Goal: Navigation & Orientation: Understand site structure

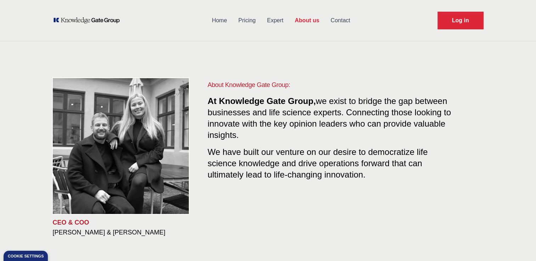
click at [251, 21] on link "Pricing" at bounding box center [247, 20] width 29 height 18
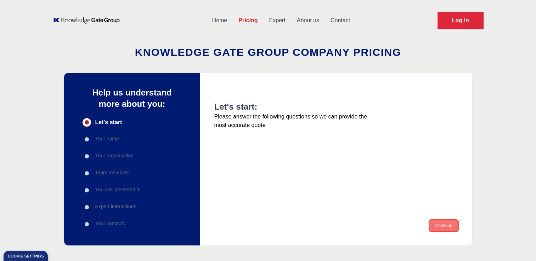
click at [436, 224] on button "Continue" at bounding box center [443, 225] width 28 height 11
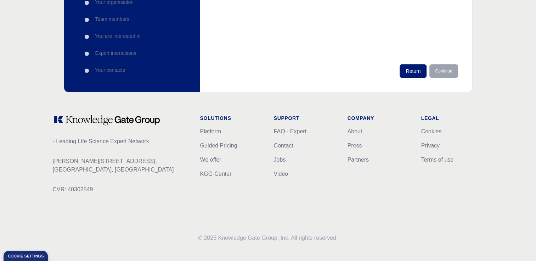
scroll to position [157, 0]
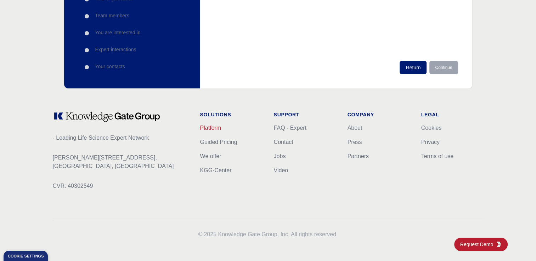
click at [204, 128] on link "Platform" at bounding box center [210, 128] width 21 height 6
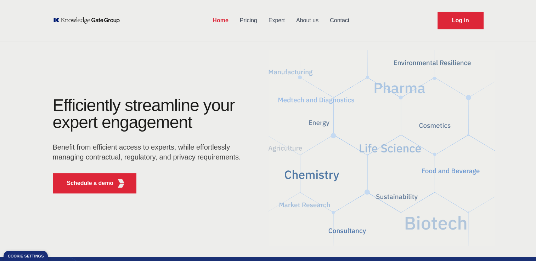
click at [276, 18] on link "Expert" at bounding box center [277, 20] width 28 height 18
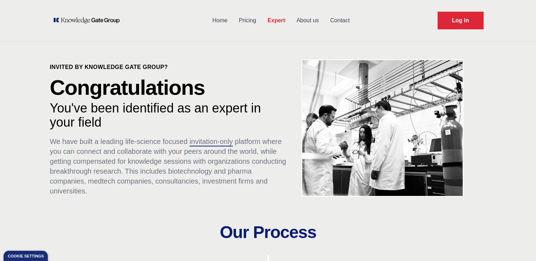
click at [309, 21] on link "About us" at bounding box center [308, 20] width 34 height 18
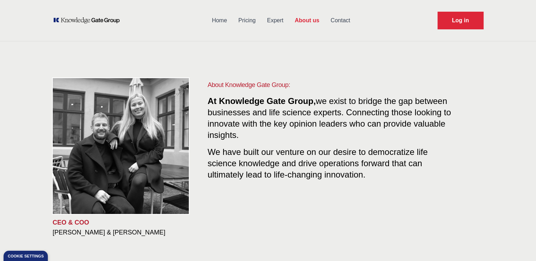
click at [335, 21] on link "Contact" at bounding box center [340, 20] width 31 height 18
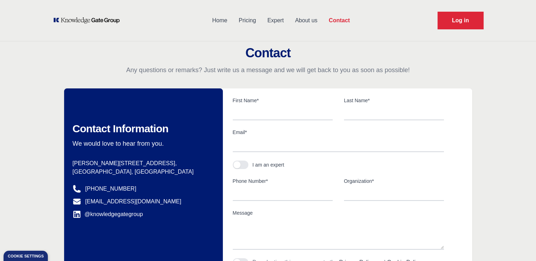
click at [309, 20] on link "About us" at bounding box center [306, 20] width 34 height 18
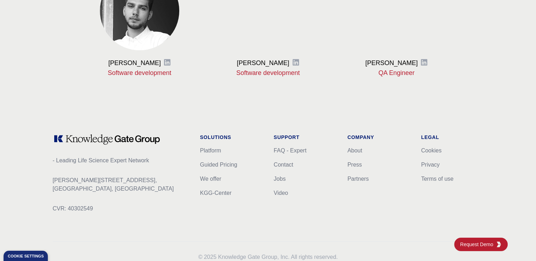
scroll to position [927, 0]
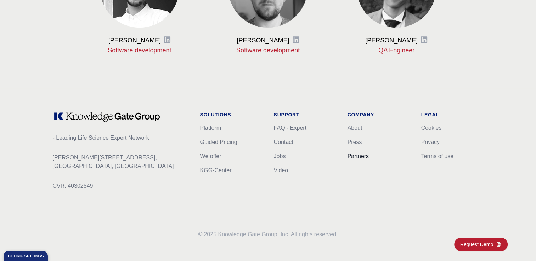
click at [355, 156] on link "Partners" at bounding box center [357, 156] width 21 height 6
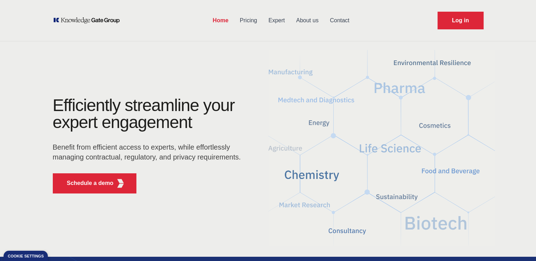
click at [249, 21] on link "Pricing" at bounding box center [248, 20] width 29 height 18
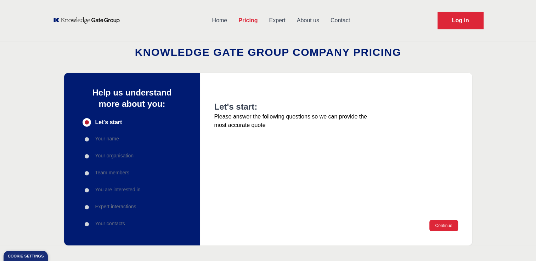
click at [281, 20] on link "Expert" at bounding box center [277, 20] width 28 height 18
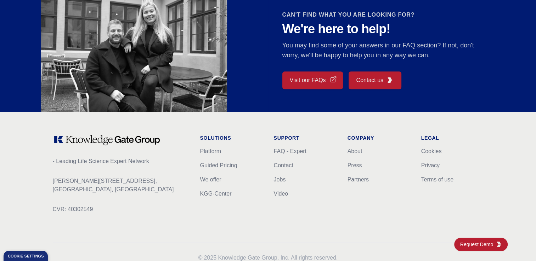
scroll to position [657, 0]
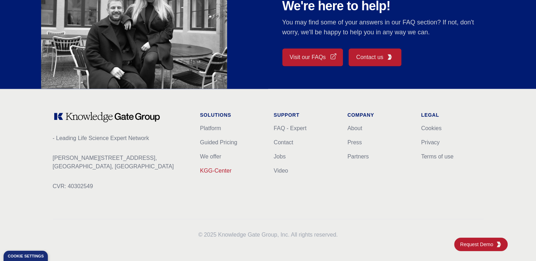
click at [214, 171] on link "KGG-Center" at bounding box center [216, 171] width 32 height 6
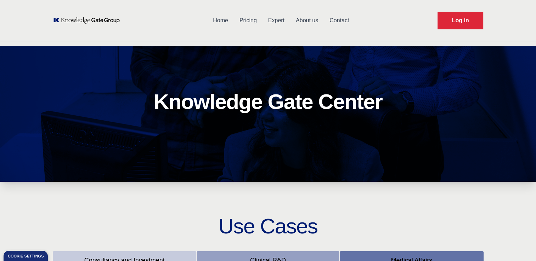
click at [298, 18] on link "About us" at bounding box center [307, 20] width 34 height 18
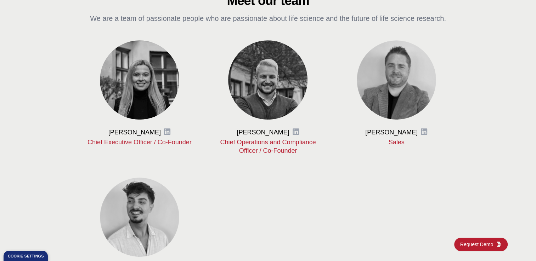
scroll to position [319, 0]
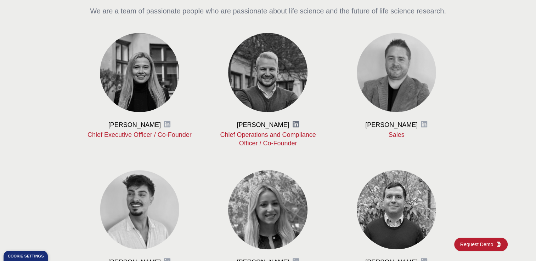
click at [292, 124] on icon at bounding box center [295, 124] width 7 height 7
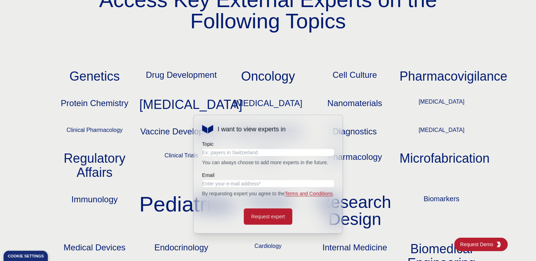
scroll to position [637, 0]
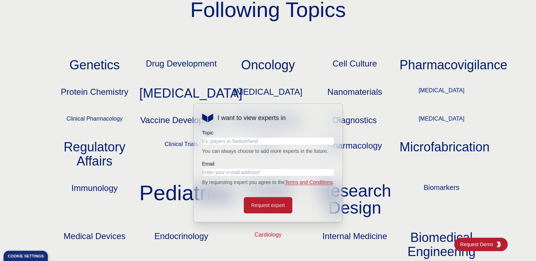
click at [297, 243] on p "Cardiology" at bounding box center [268, 245] width 84 height 28
click at [253, 48] on h1 "Access Key External Experts on the Following Topics" at bounding box center [268, 16] width 430 height 76
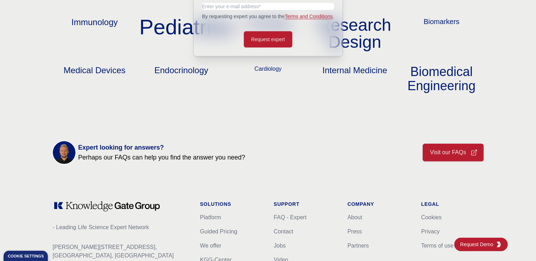
scroll to position [885, 0]
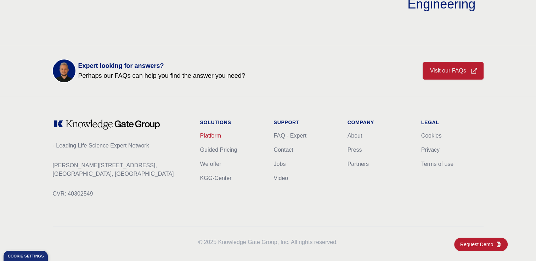
click at [205, 133] on link "Platform" at bounding box center [210, 136] width 21 height 6
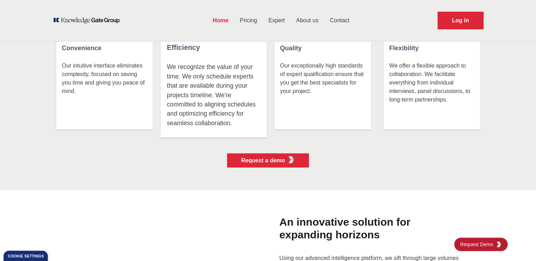
scroll to position [1628, 0]
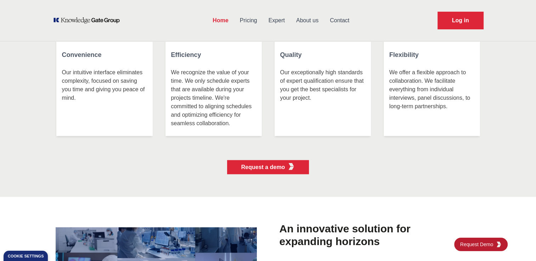
click at [247, 20] on link "Pricing" at bounding box center [248, 20] width 29 height 18
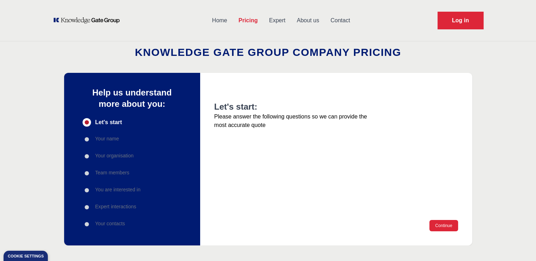
click at [277, 20] on link "Expert" at bounding box center [277, 20] width 28 height 18
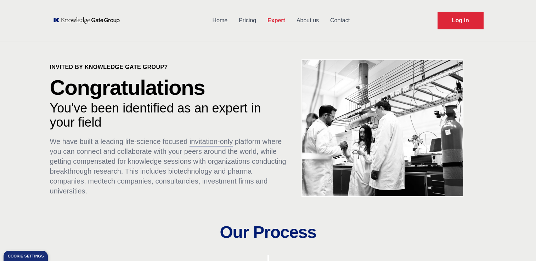
click at [301, 19] on link "About us" at bounding box center [308, 20] width 34 height 18
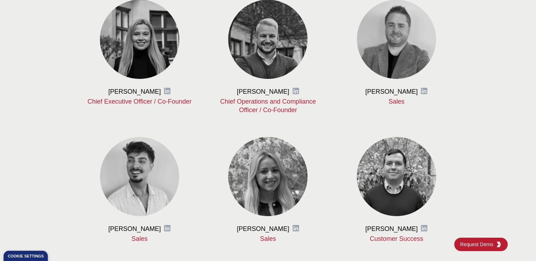
scroll to position [354, 0]
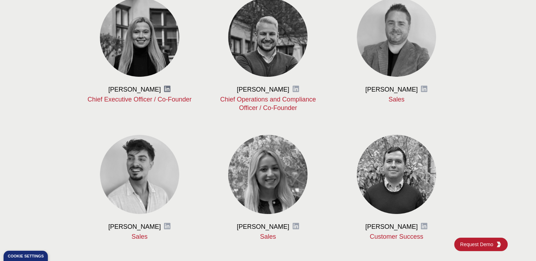
click at [166, 89] on icon at bounding box center [167, 88] width 7 height 7
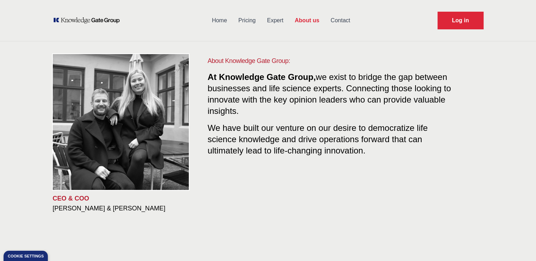
scroll to position [0, 0]
